Goal: Transaction & Acquisition: Subscribe to service/newsletter

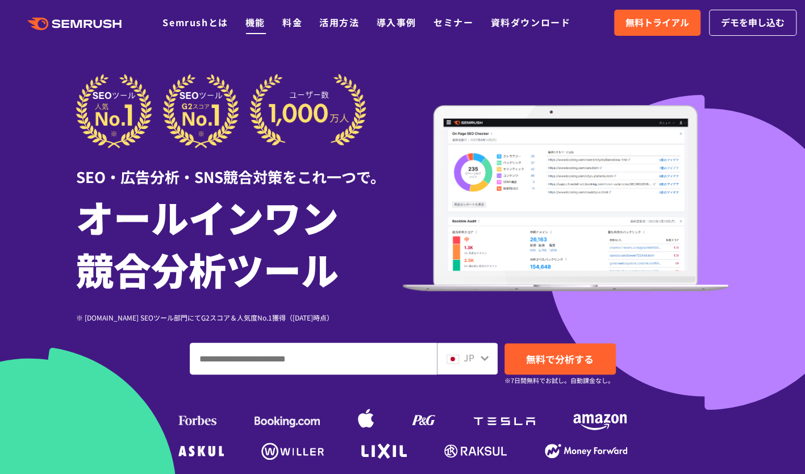
click at [255, 22] on link "機能" at bounding box center [255, 22] width 20 height 14
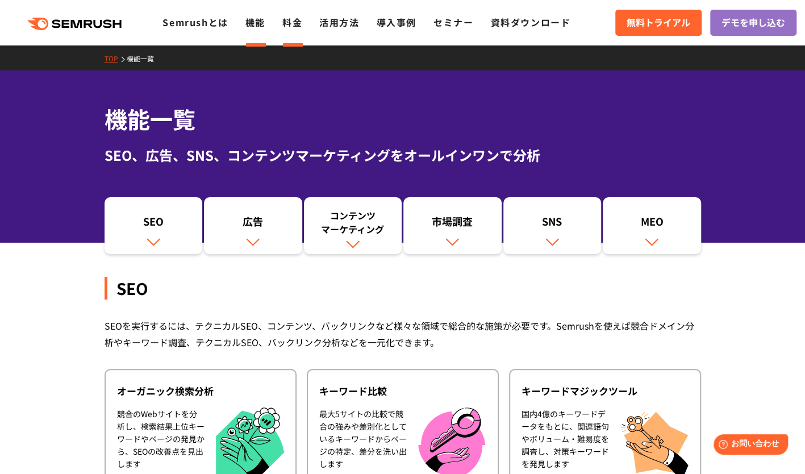
click at [290, 15] on li "料金" at bounding box center [292, 22] width 20 height 15
click at [288, 22] on link "料金" at bounding box center [292, 22] width 20 height 14
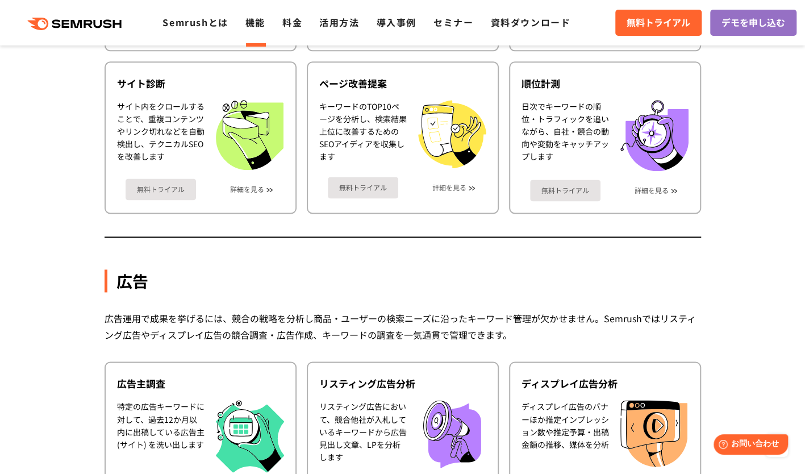
scroll to position [793, 0]
click at [290, 25] on link "料金" at bounding box center [292, 22] width 20 height 14
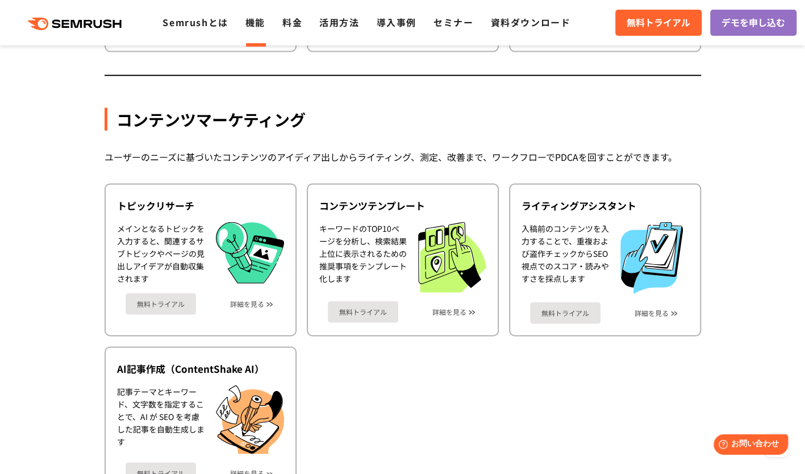
scroll to position [1474, 0]
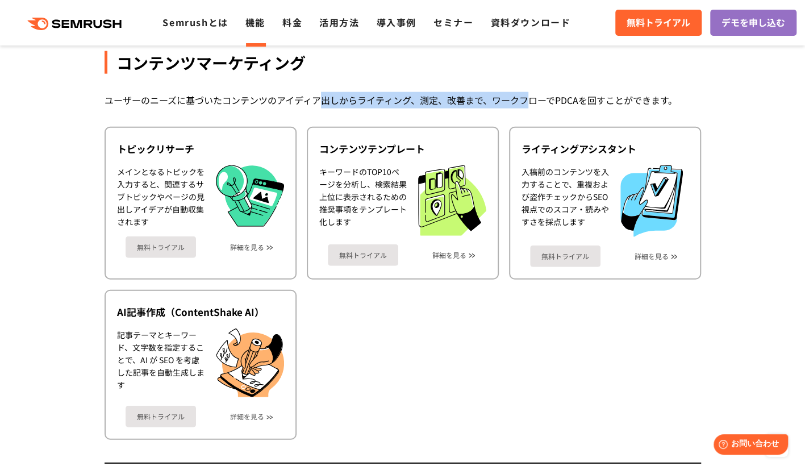
drag, startPoint x: 321, startPoint y: 102, endPoint x: 529, endPoint y: 97, distance: 208.4
click at [529, 97] on div "ユーザーのニーズに基づいたコンテンツのアイディア出しからライティング、測定、改善まで、ワークフローでPDCAを回すことができます。" at bounding box center [402, 100] width 596 height 16
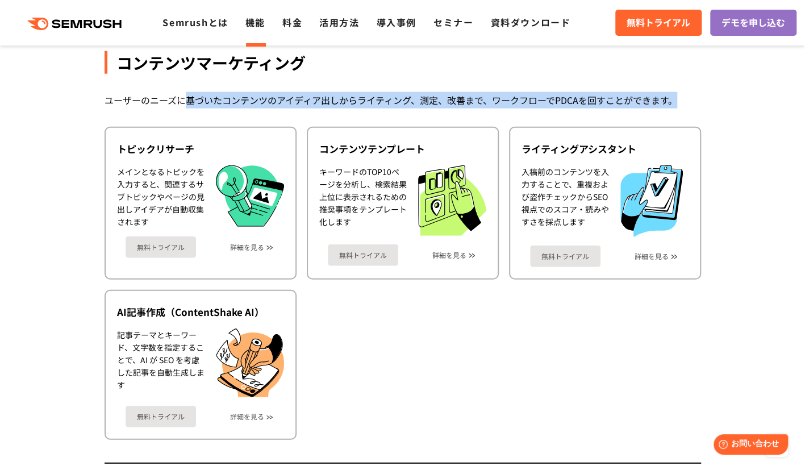
drag, startPoint x: 679, startPoint y: 98, endPoint x: 182, endPoint y: 99, distance: 497.4
click at [182, 99] on div "ユーザーのニーズに基づいたコンテンツのアイディア出しからライティング、測定、改善まで、ワークフローでPDCAを回すことができます。" at bounding box center [402, 100] width 596 height 16
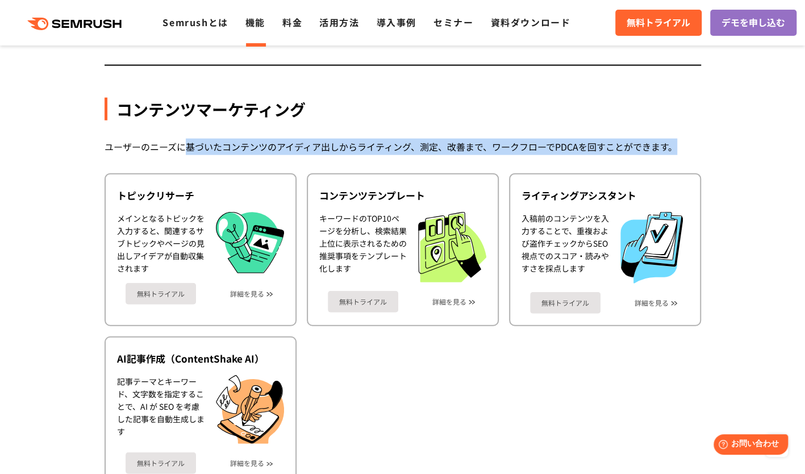
scroll to position [1417, 0]
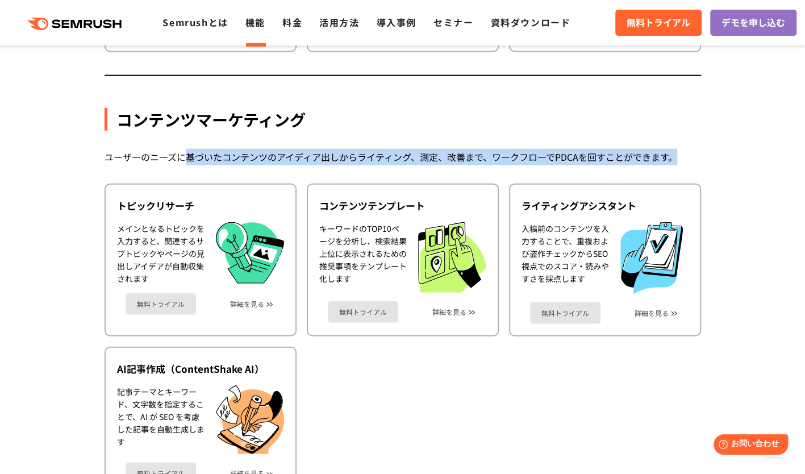
click at [252, 162] on div "ユーザーのニーズに基づいたコンテンツのアイディア出しからライティング、測定、改善まで、ワークフローでPDCAを回すことができます。" at bounding box center [402, 157] width 596 height 16
drag, startPoint x: 267, startPoint y: 160, endPoint x: 703, endPoint y: 140, distance: 435.9
click at [703, 140] on div "機能詳細 デジタルマーケティングの様々な領域で自社、競合を分析 施策を実行するためのインサイトを導き出します SEO SEOを実行するには、テクニカルSEO、…" at bounding box center [402, 400] width 619 height 3127
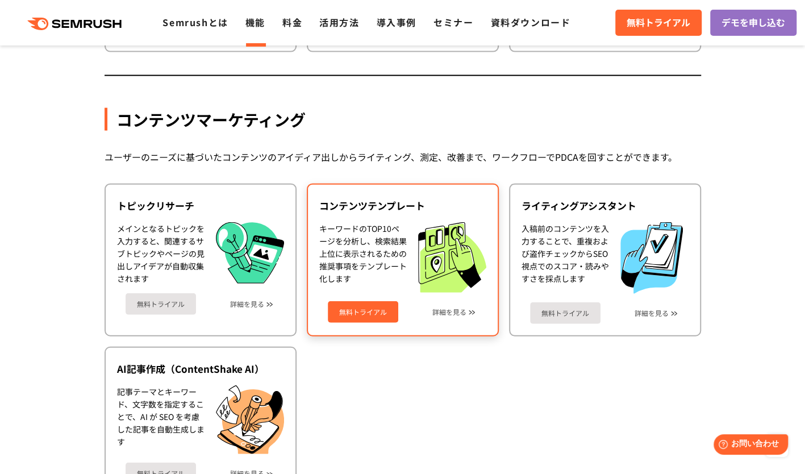
click at [431, 184] on div "コンテンツテンプレート キーワードのTOP10ページを分析し、検索結果上位に表示されるための推奨事項をテンプレート化します 無料トライアル 詳細を見る" at bounding box center [403, 259] width 192 height 153
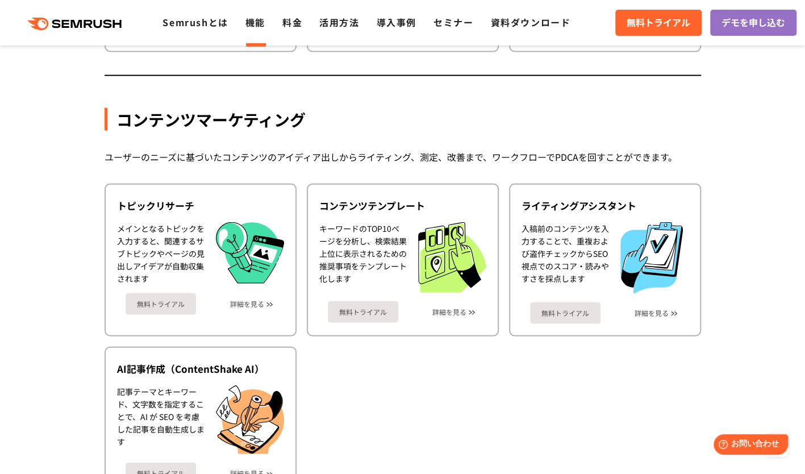
click at [437, 156] on div "ユーザーのニーズに基づいたコンテンツのアイディア出しからライティング、測定、改善まで、ワークフローでPDCAを回すことができます。" at bounding box center [402, 157] width 596 height 16
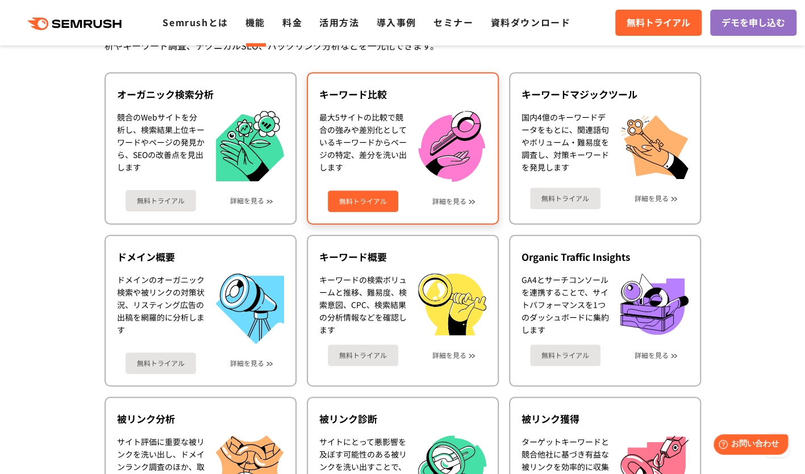
scroll to position [283, 0]
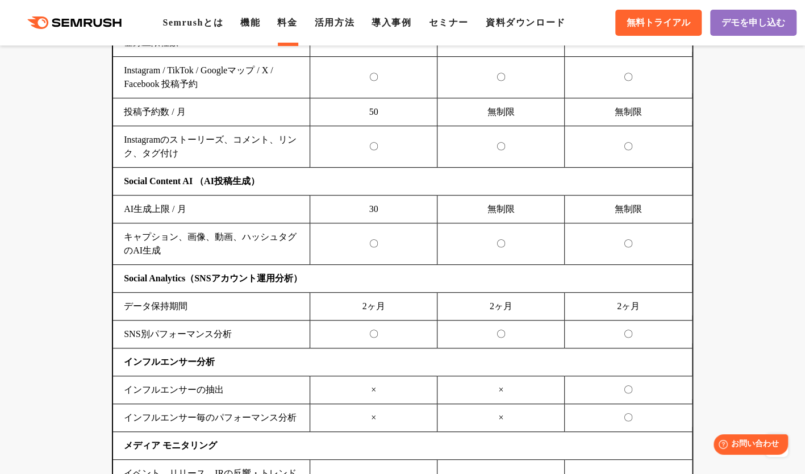
scroll to position [2687, 0]
